Goal: Task Accomplishment & Management: Manage account settings

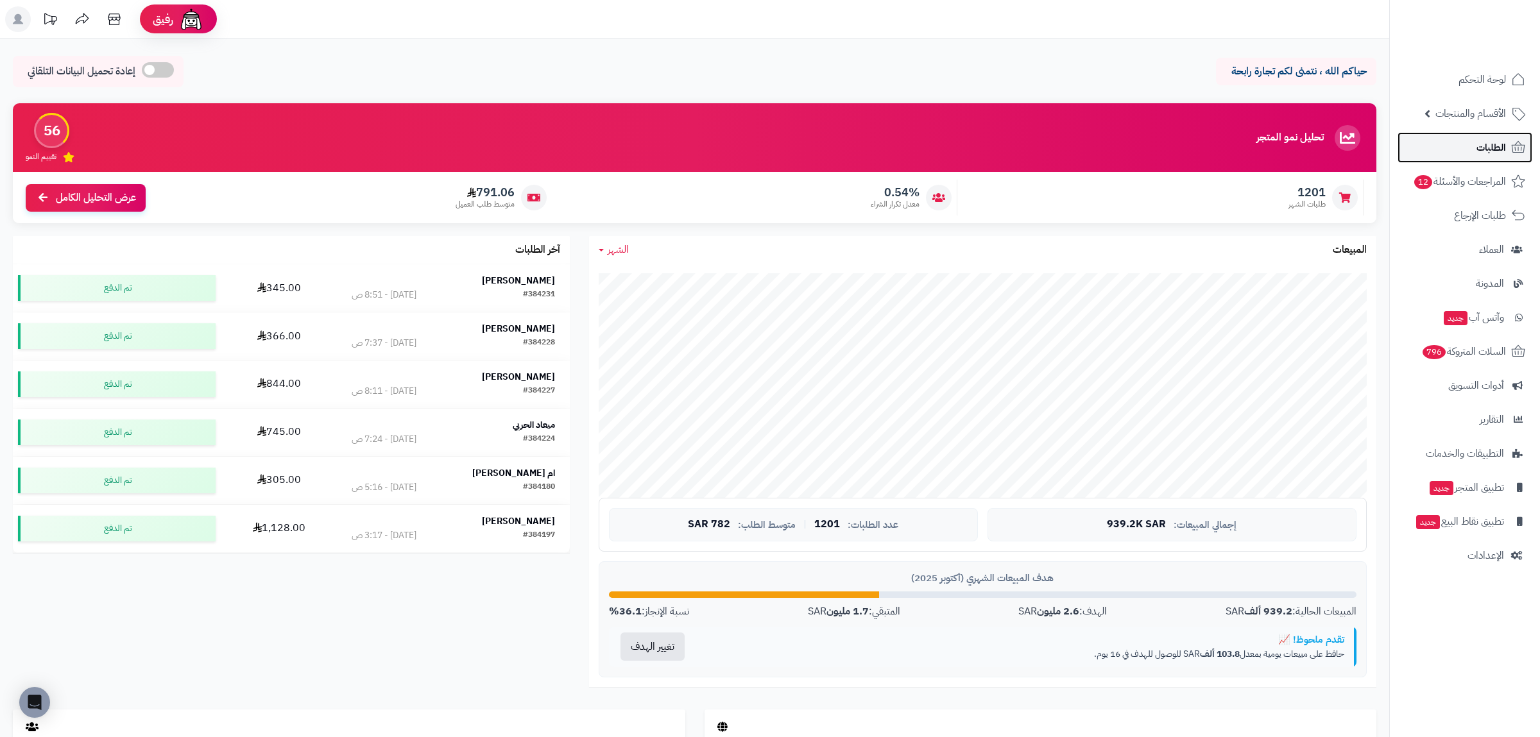
click at [1448, 147] on link "الطلبات" at bounding box center [1464, 147] width 135 height 31
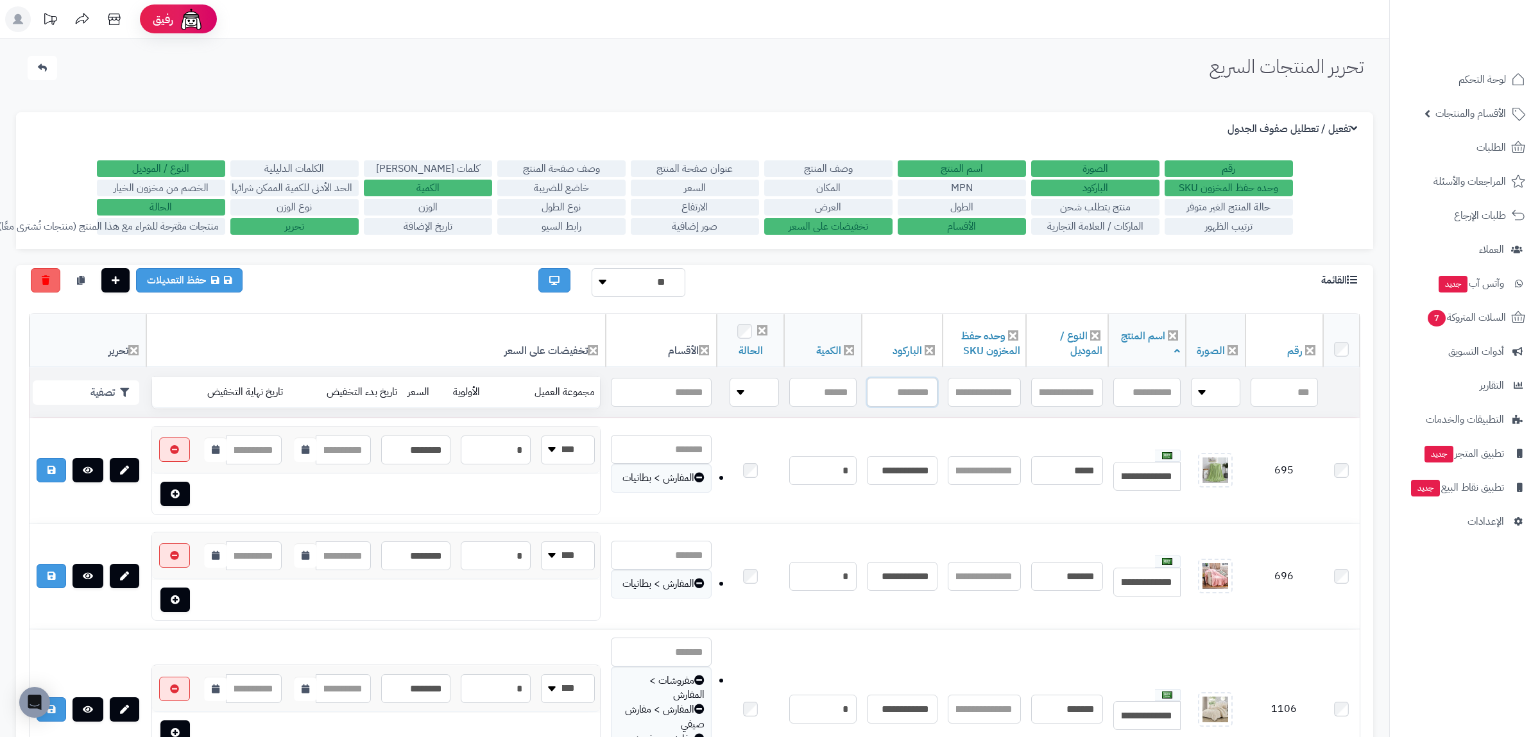
click at [889, 394] on input "text" at bounding box center [902, 392] width 71 height 29
paste input "**********"
type input "**********"
click at [108, 394] on button "تصفية" at bounding box center [86, 392] width 106 height 24
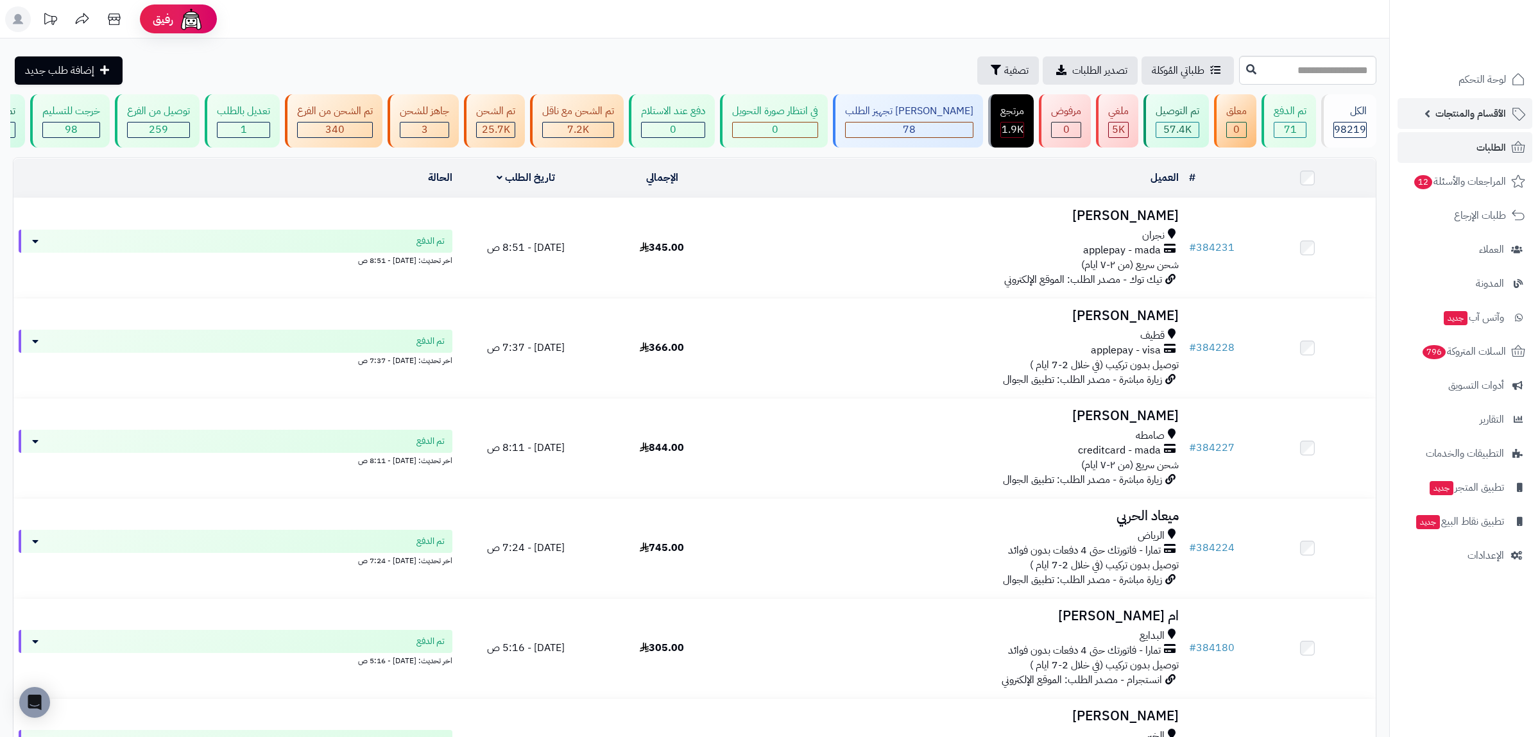
click at [1443, 108] on span "الأقسام والمنتجات" at bounding box center [1470, 114] width 71 height 18
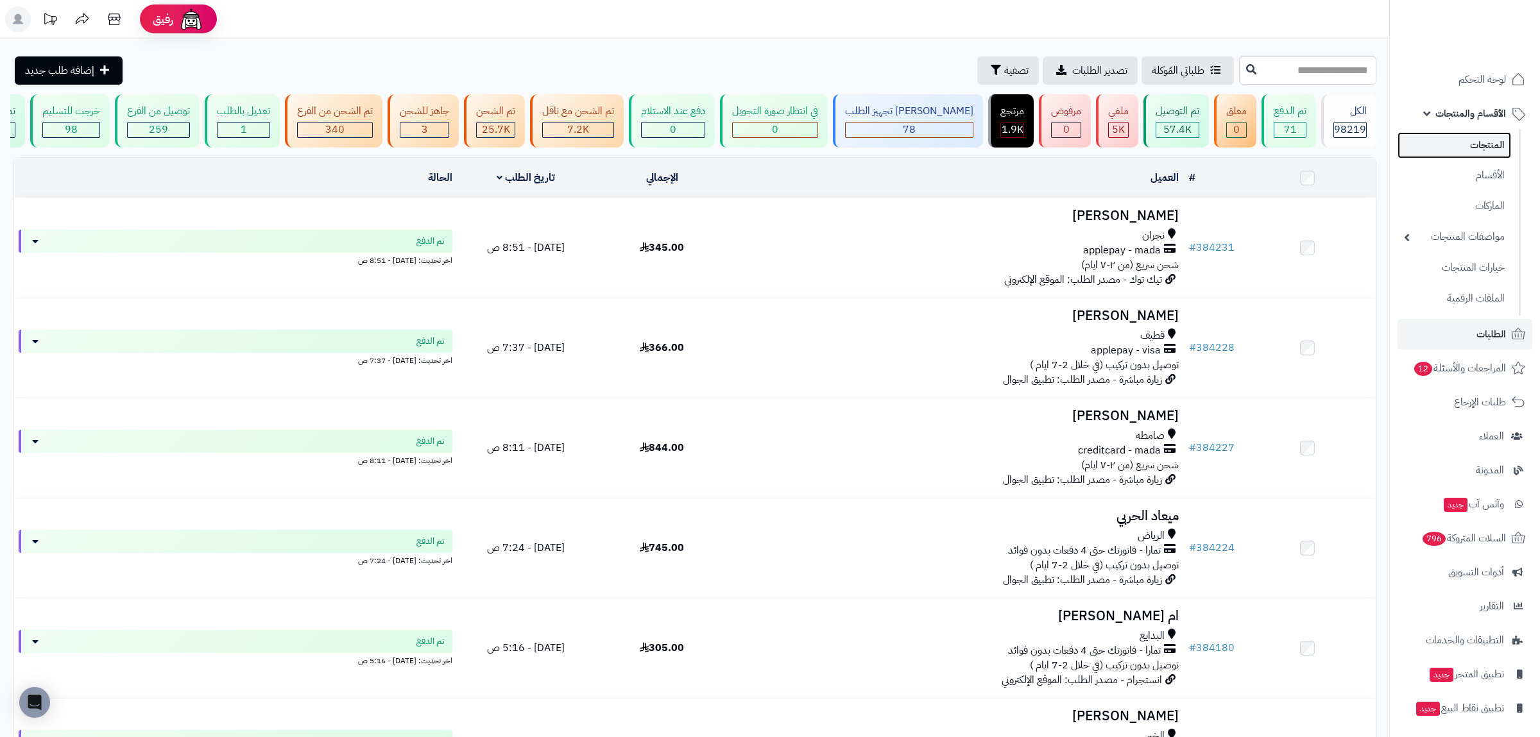
click at [1455, 145] on link "المنتجات" at bounding box center [1454, 145] width 114 height 26
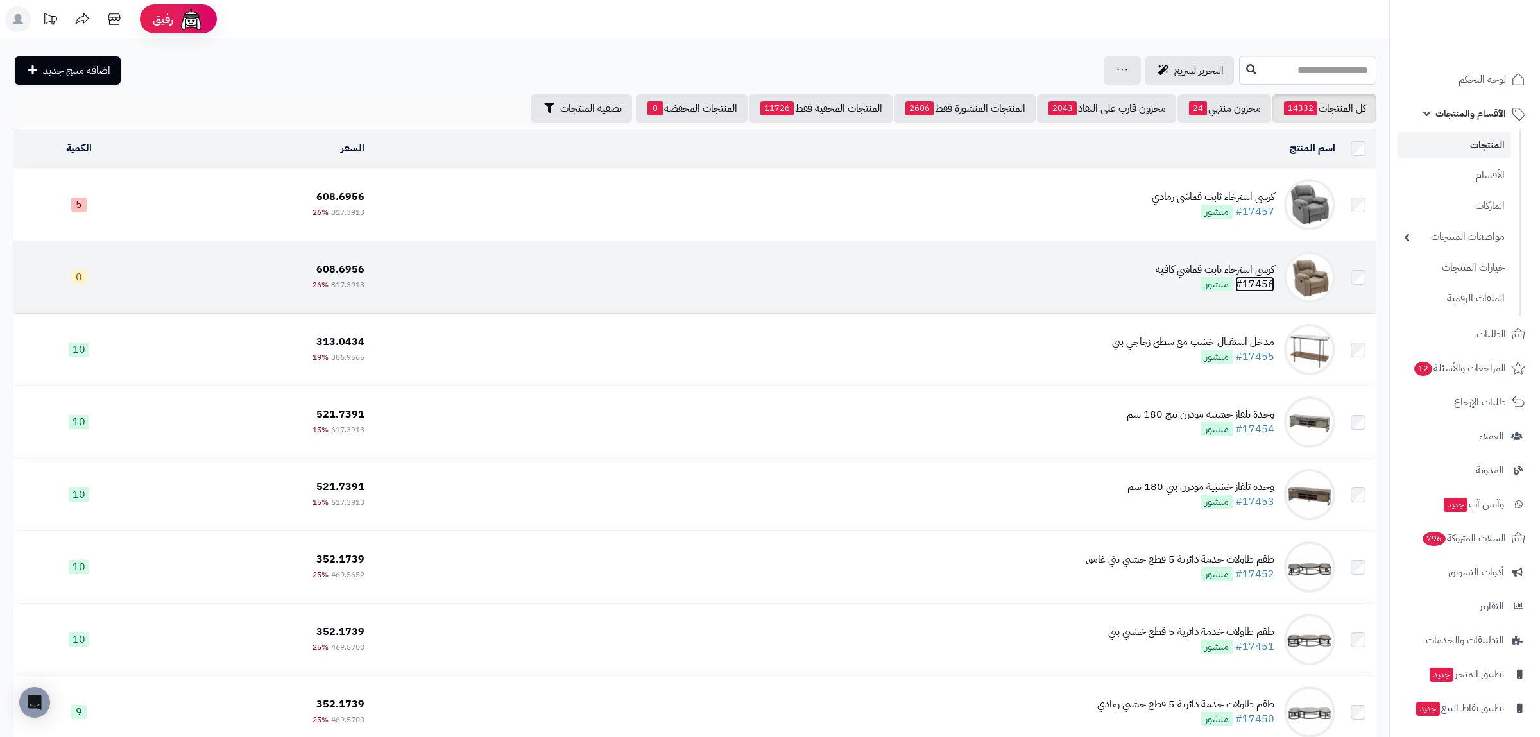
click at [1269, 285] on link "#17456" at bounding box center [1254, 283] width 39 height 15
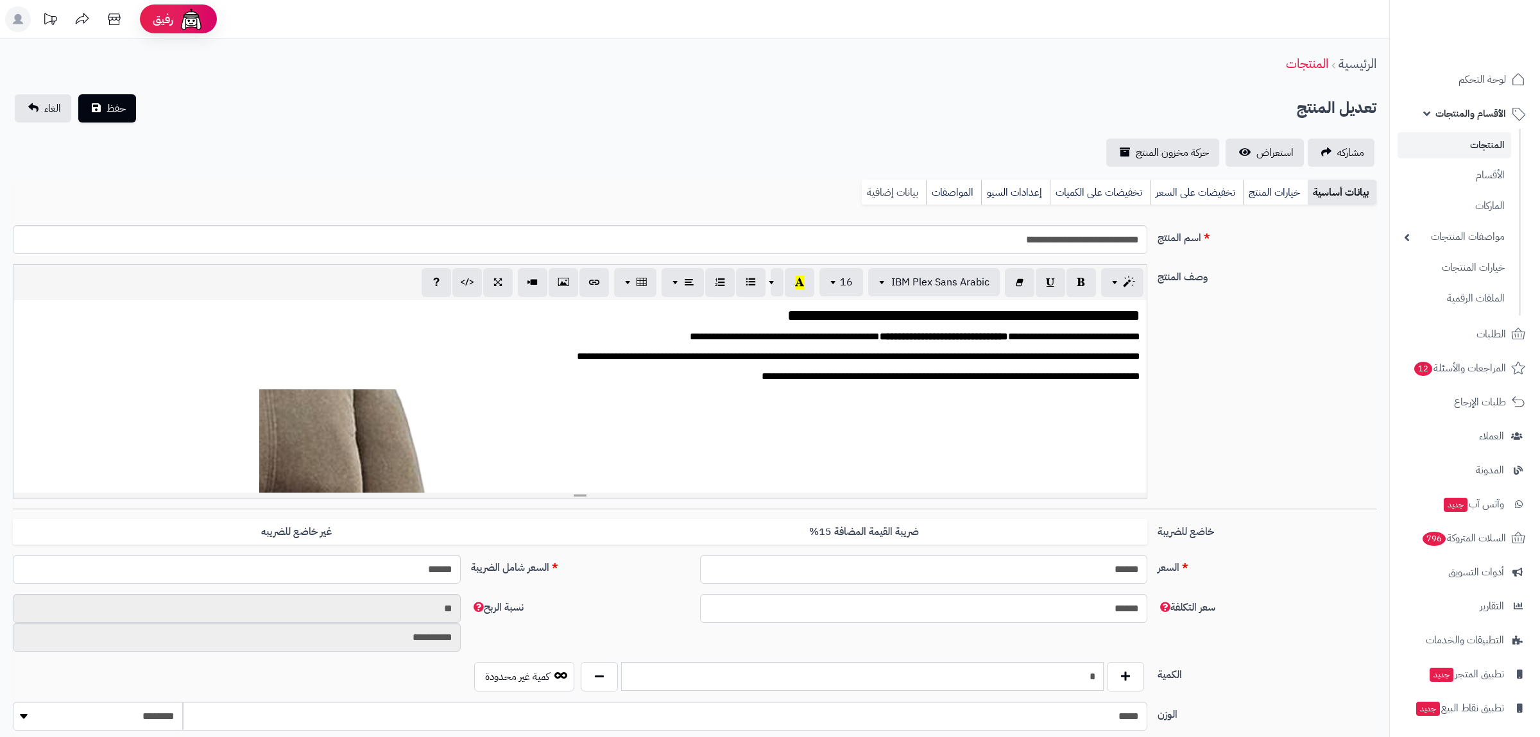
click at [904, 189] on link "بيانات إضافية" at bounding box center [893, 193] width 64 height 26
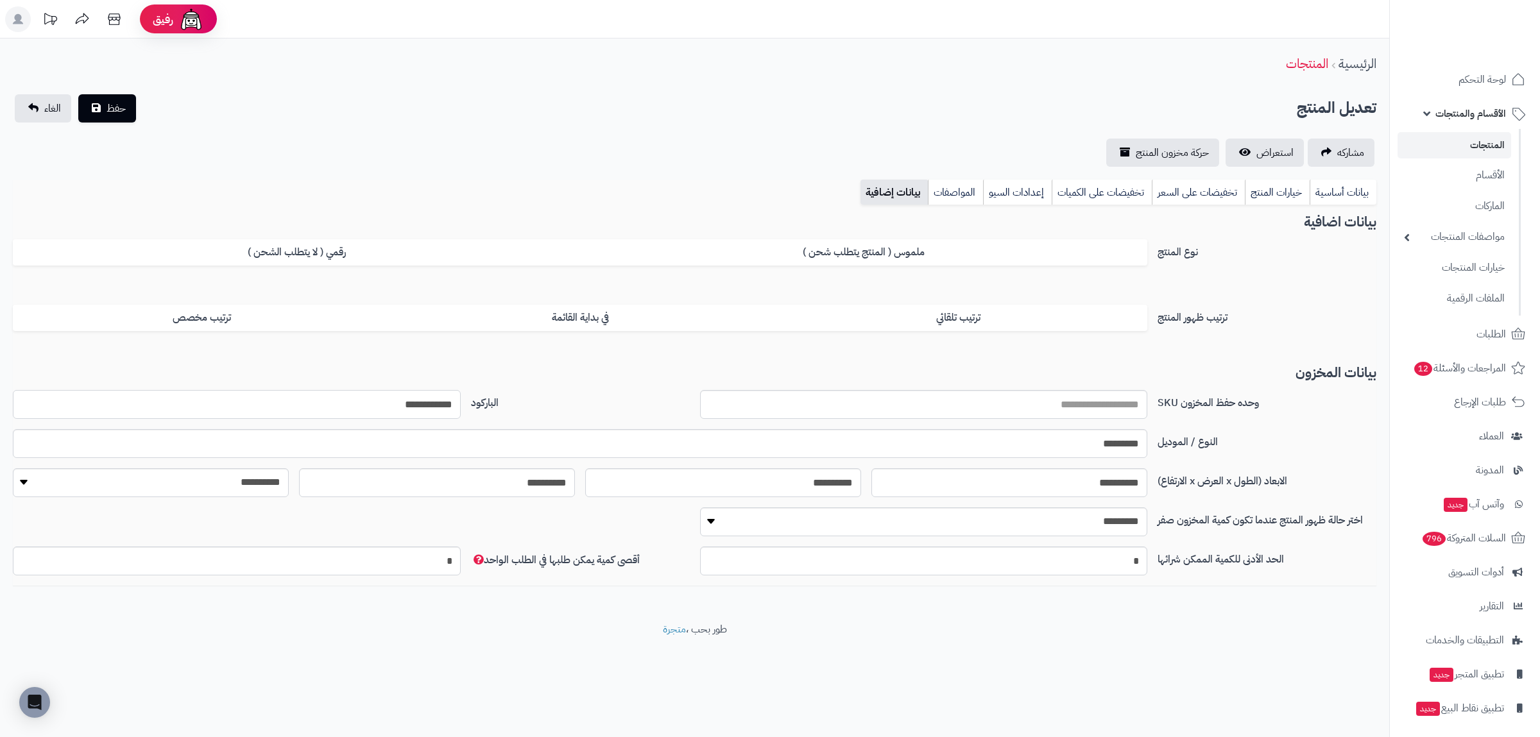
click at [413, 405] on input "**********" at bounding box center [237, 404] width 448 height 29
click at [47, 112] on span "الغاء" at bounding box center [52, 108] width 17 height 15
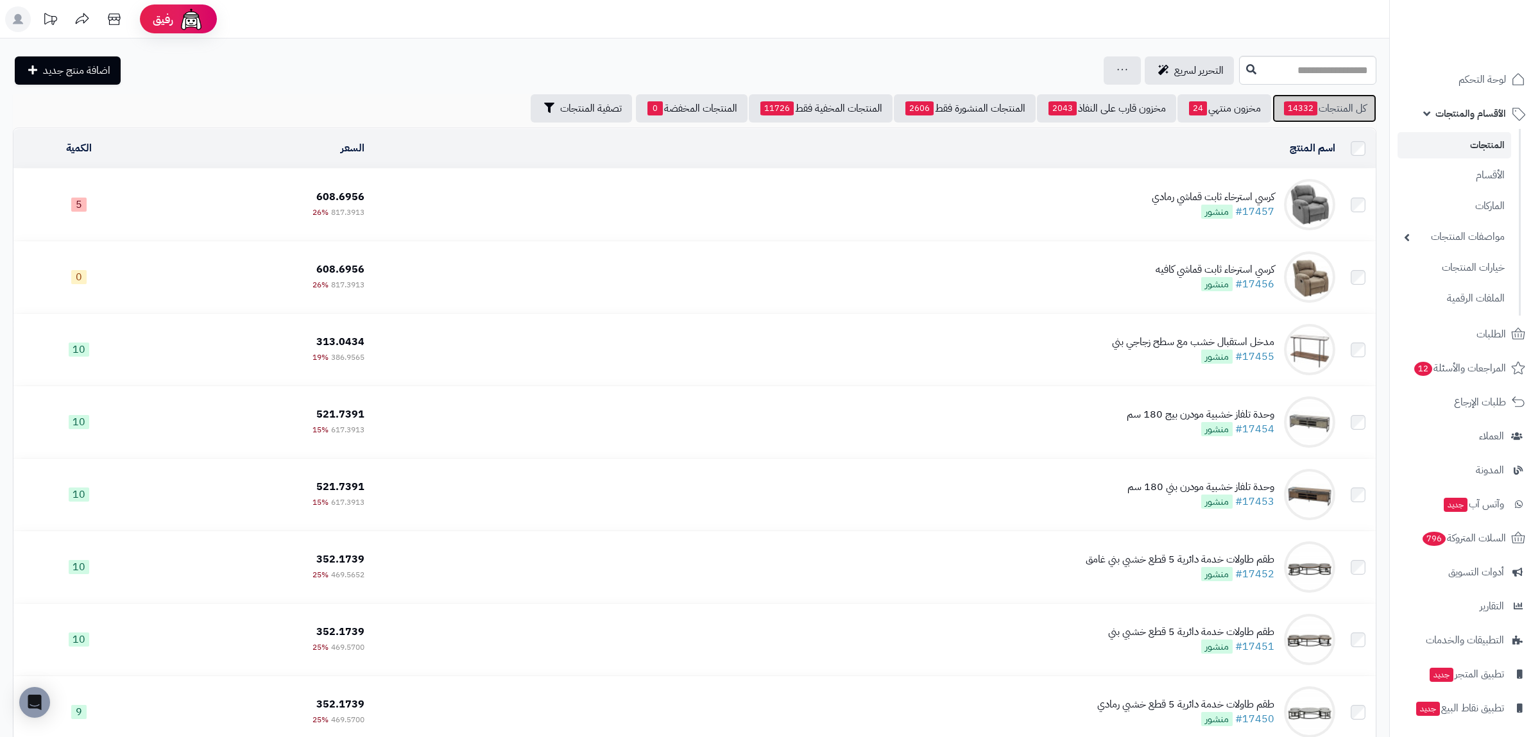
click at [1337, 102] on link "كل المنتجات 14332" at bounding box center [1324, 108] width 104 height 28
click at [1205, 110] on link "مخزون منتهي 24" at bounding box center [1224, 108] width 94 height 28
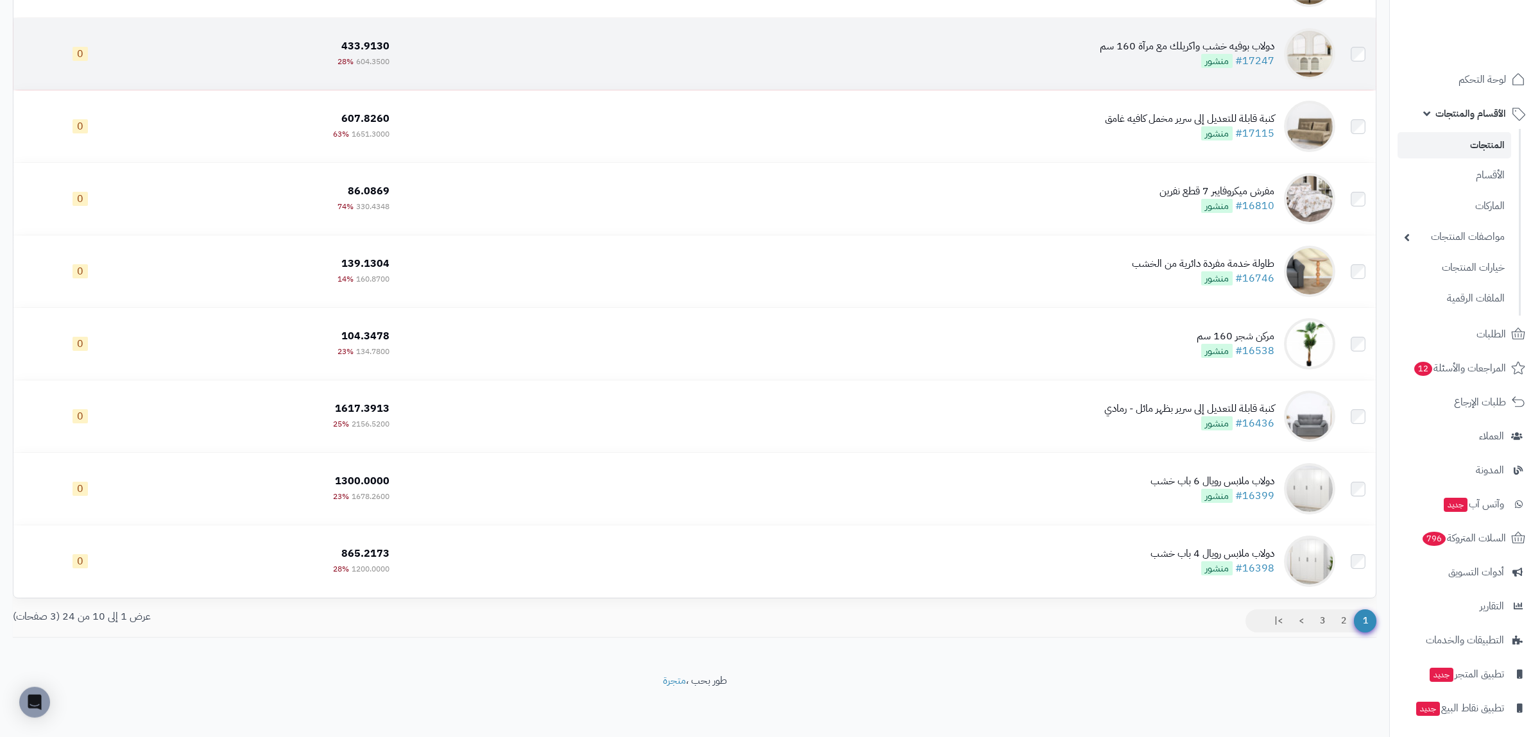
scroll to position [299, 0]
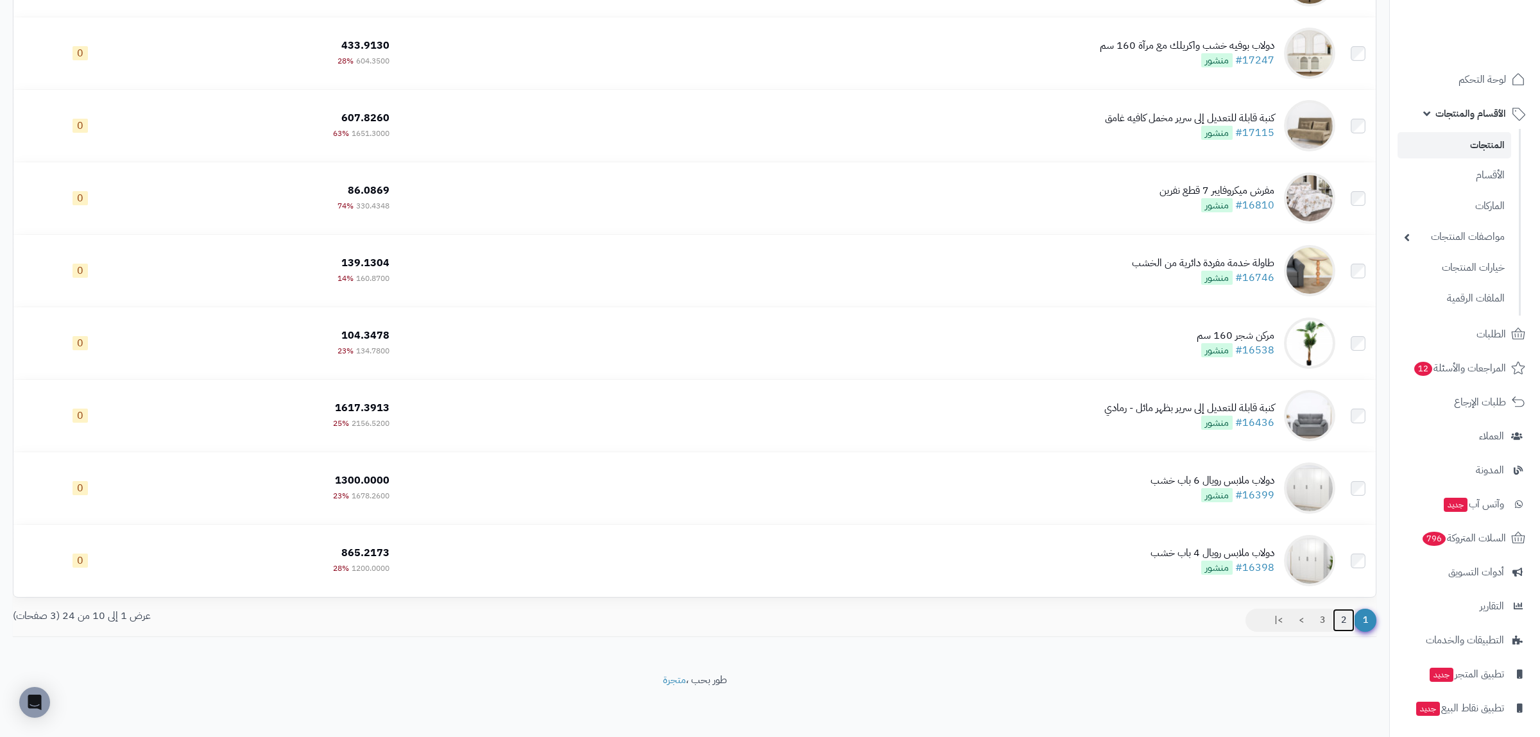
click at [1337, 620] on link "2" at bounding box center [1343, 620] width 22 height 23
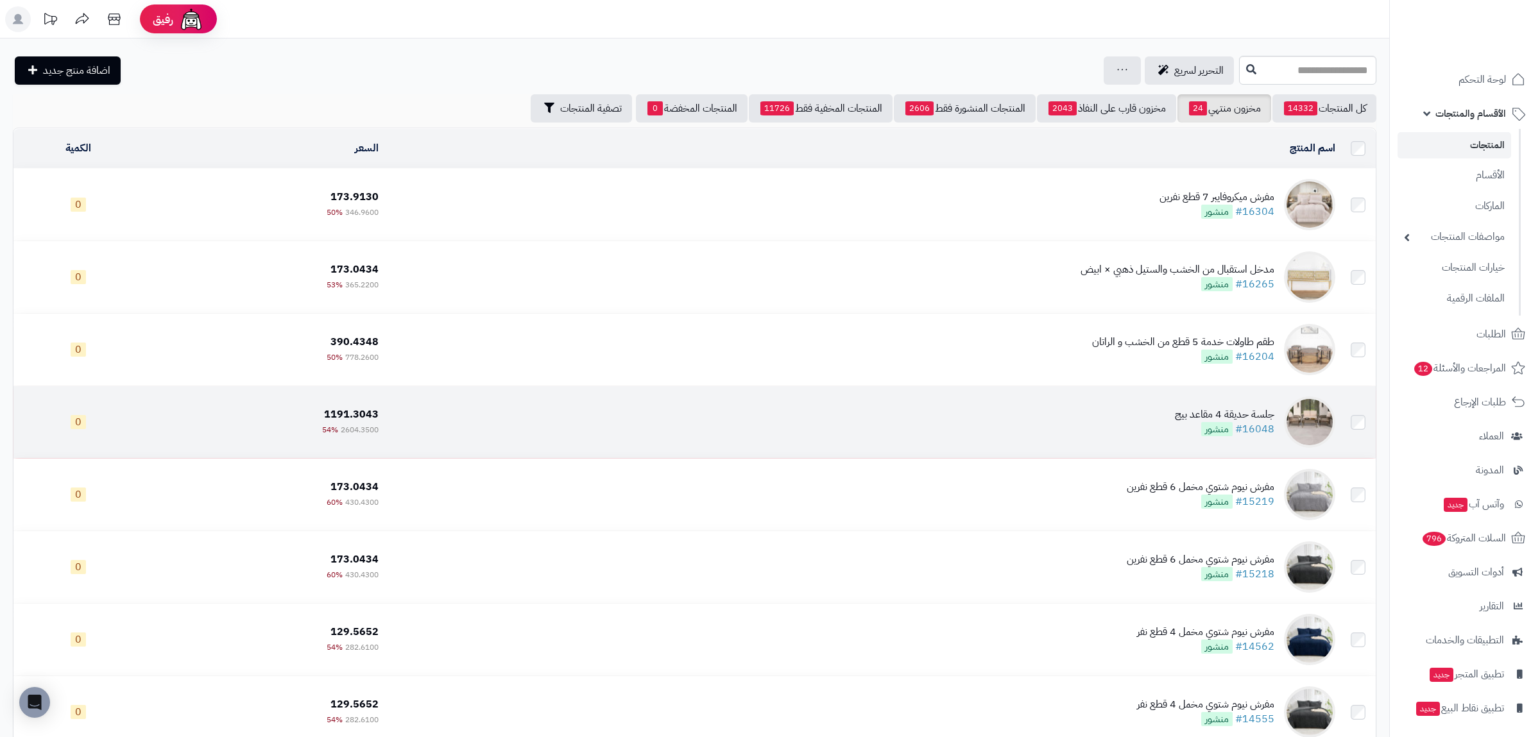
scroll to position [299, 0]
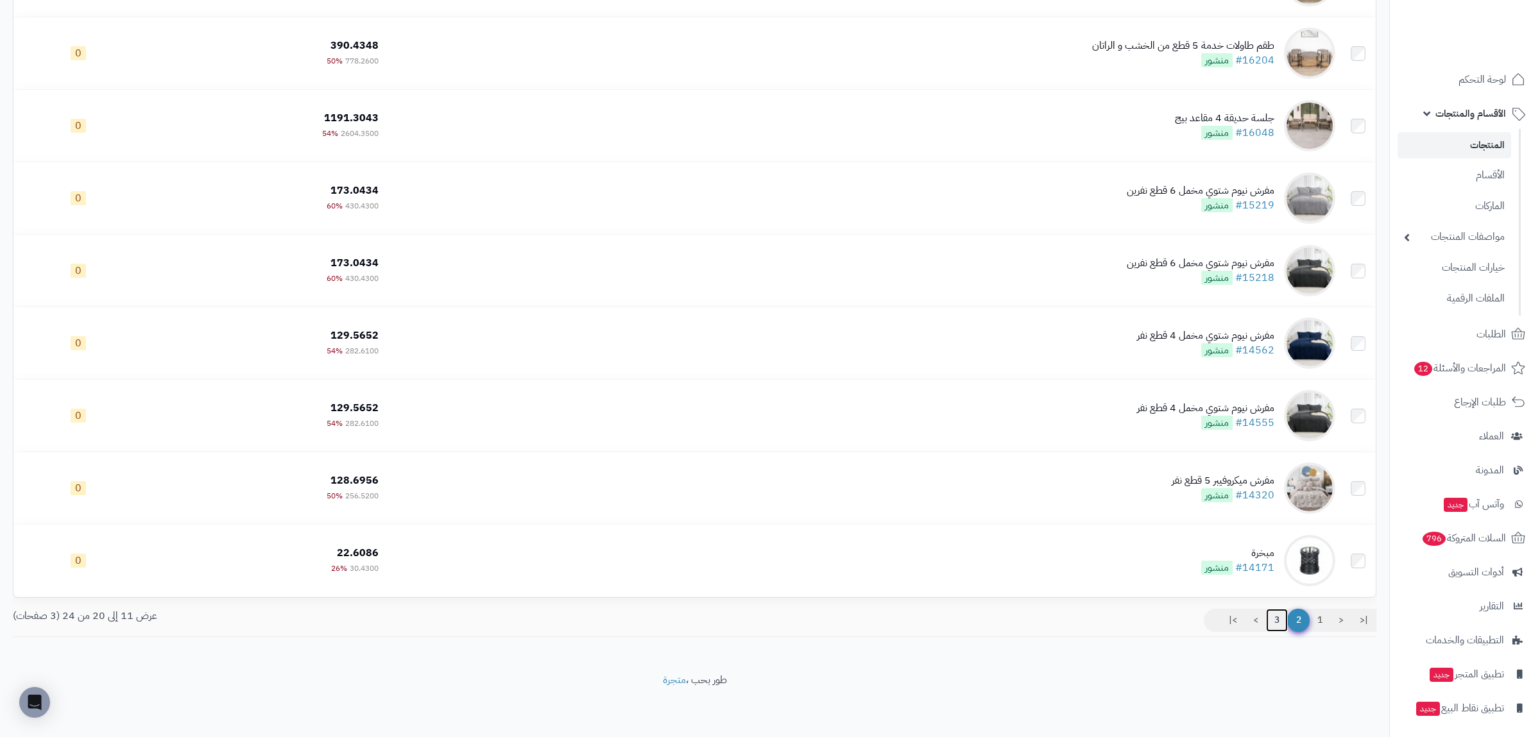
click at [1280, 619] on link "3" at bounding box center [1277, 620] width 22 height 23
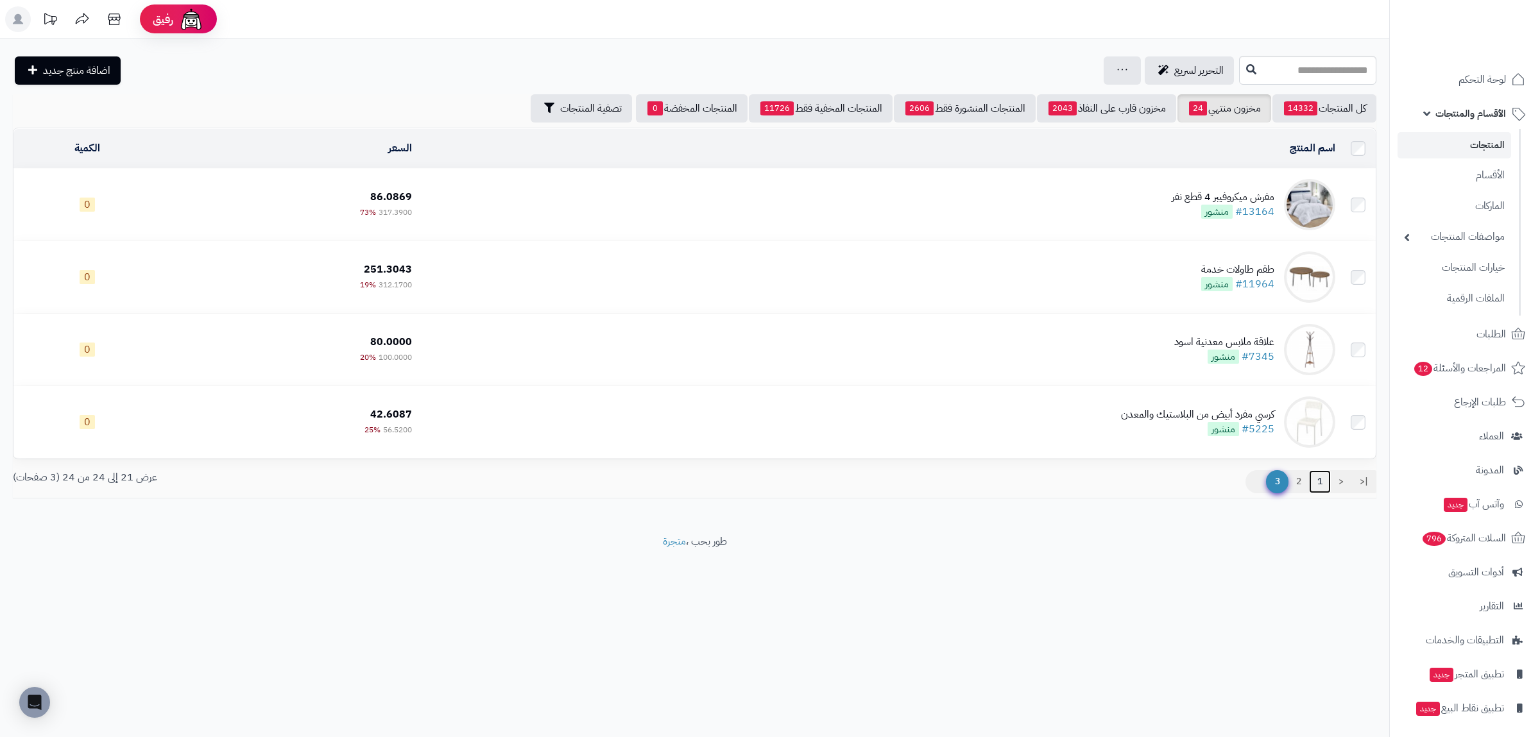
click at [1320, 479] on link "1" at bounding box center [1320, 481] width 22 height 23
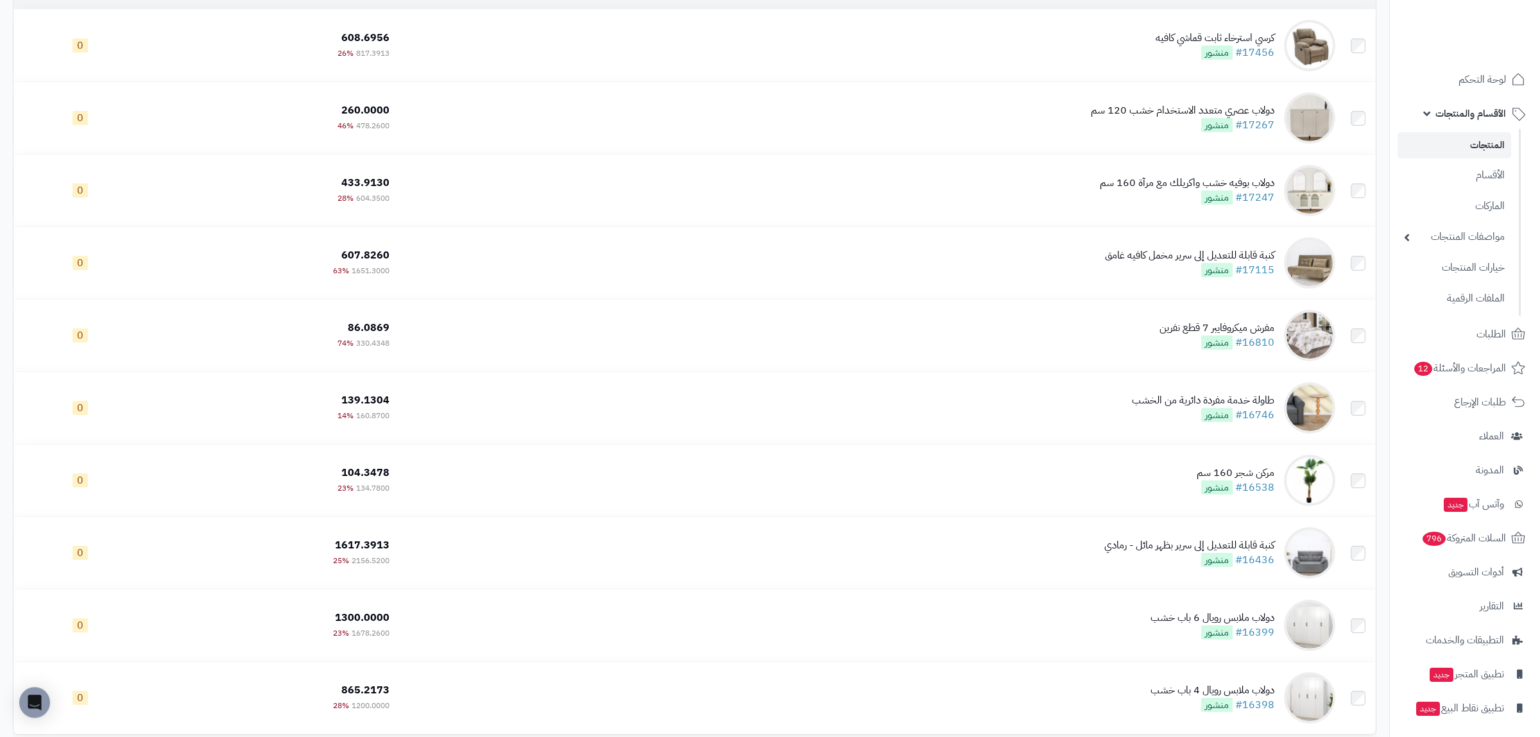
scroll to position [299, 0]
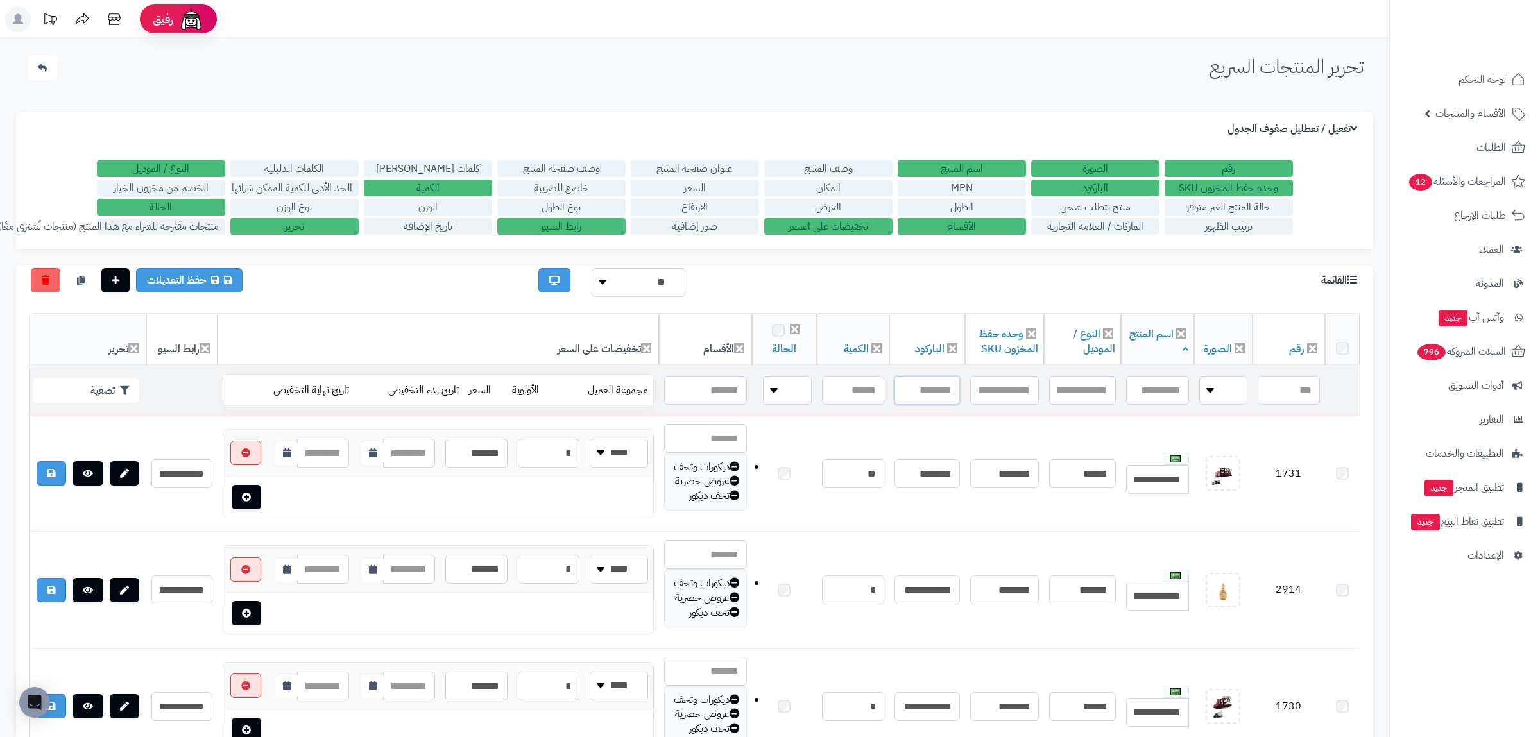
click at [921, 392] on input "text" at bounding box center [926, 390] width 65 height 29
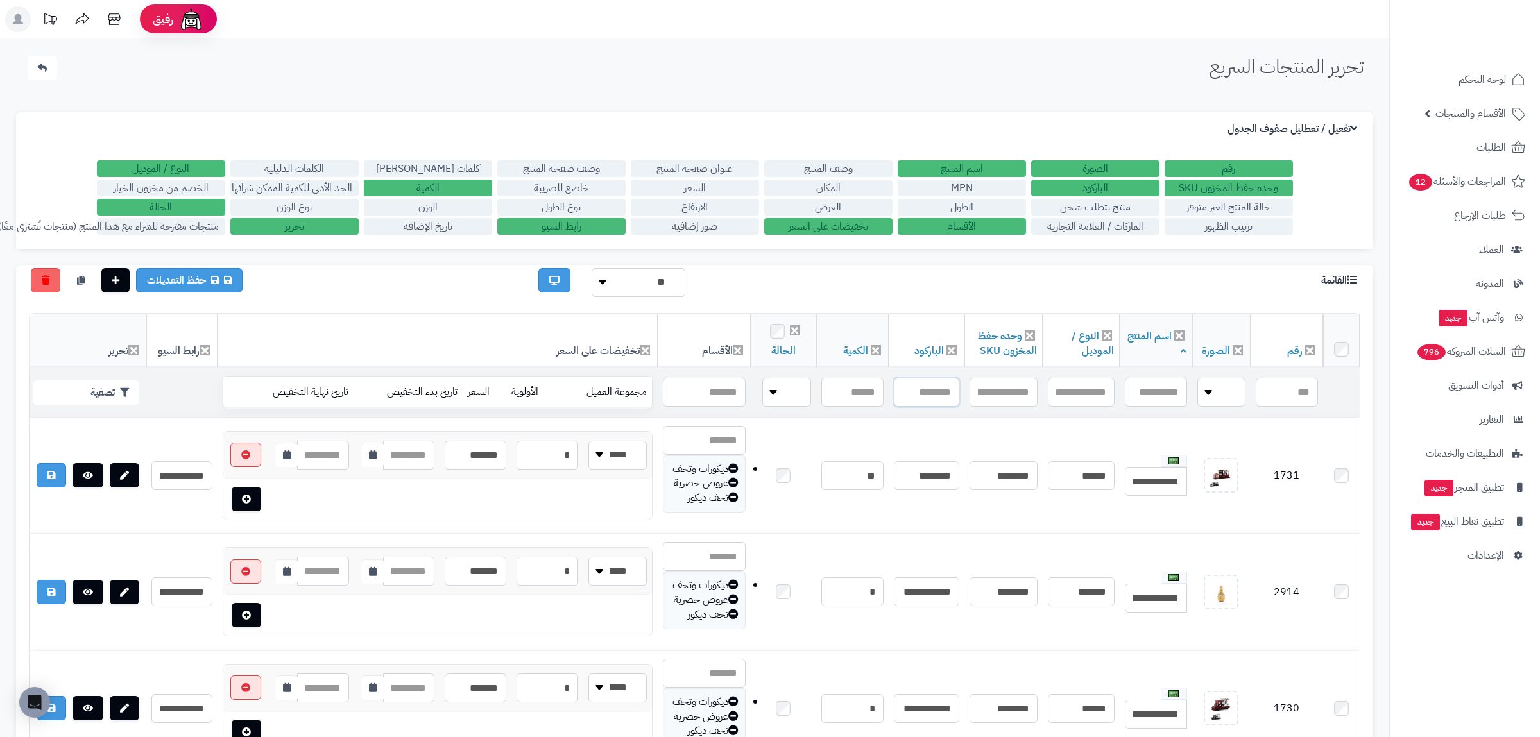
paste input "**********"
type input "**********"
click at [85, 397] on button "تصفية" at bounding box center [86, 392] width 106 height 24
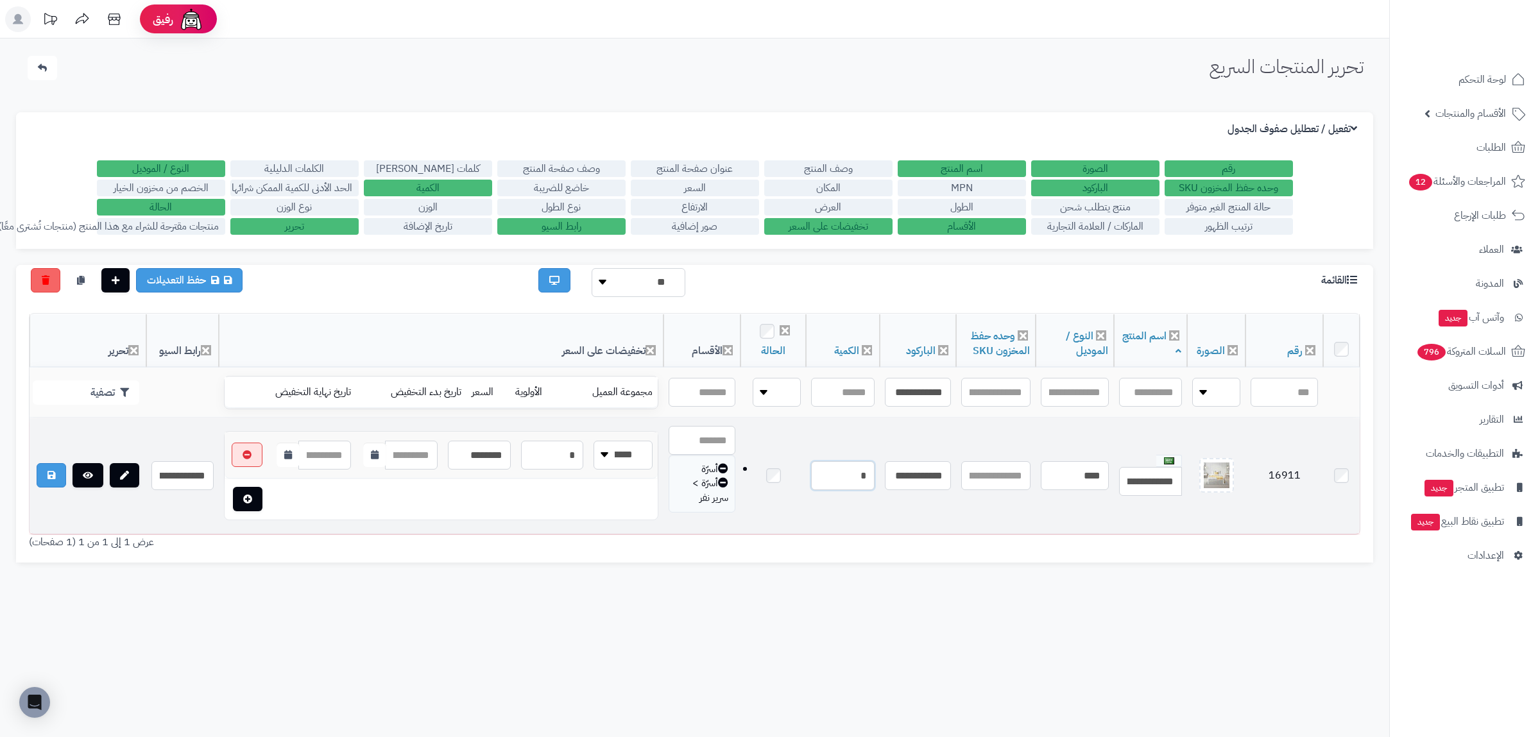
drag, startPoint x: 849, startPoint y: 475, endPoint x: 876, endPoint y: 475, distance: 26.9
click at [874, 475] on input "*" at bounding box center [843, 475] width 64 height 29
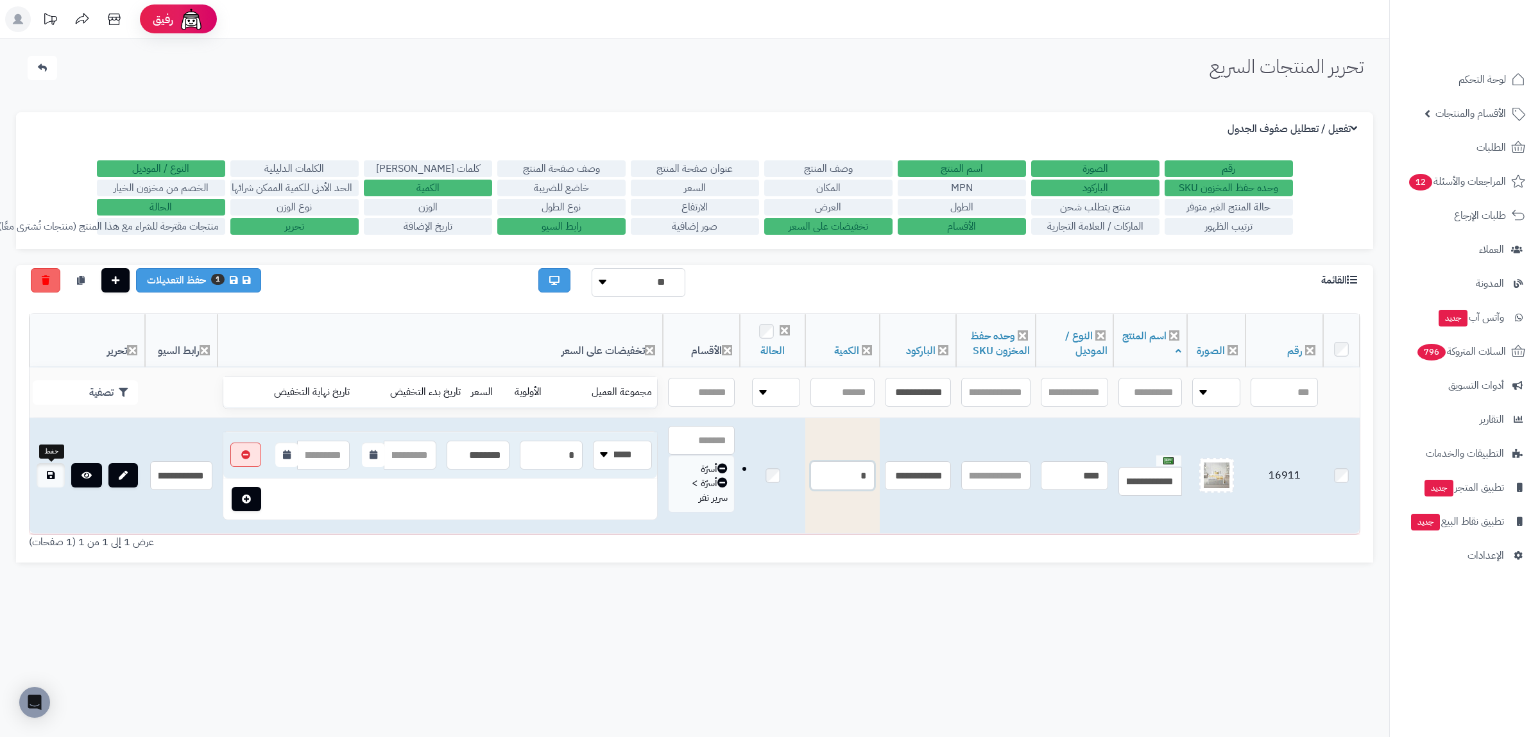
type input "*"
click at [53, 481] on link at bounding box center [51, 475] width 28 height 24
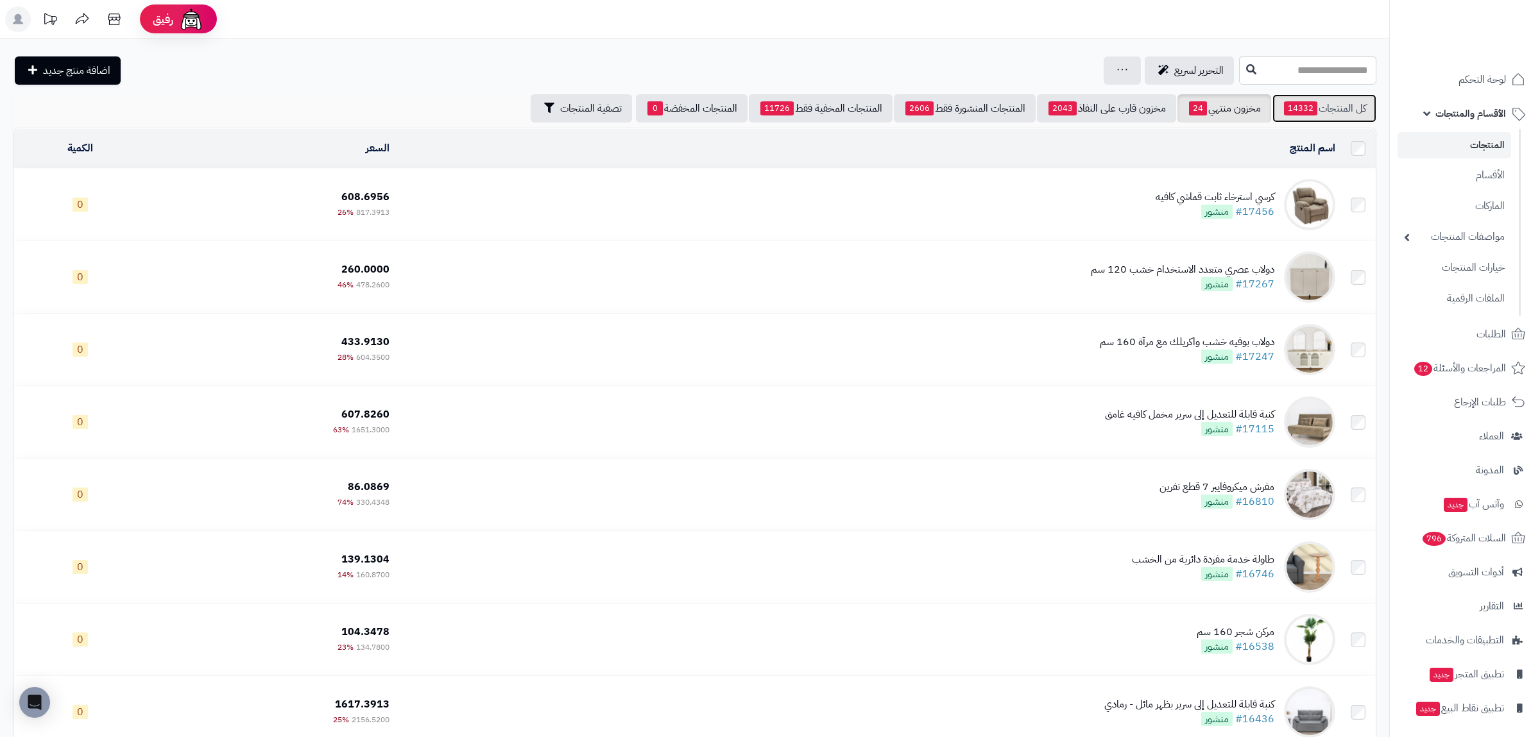
click at [1343, 106] on link "كل المنتجات 14332" at bounding box center [1324, 108] width 104 height 28
